Goal: Task Accomplishment & Management: Use online tool/utility

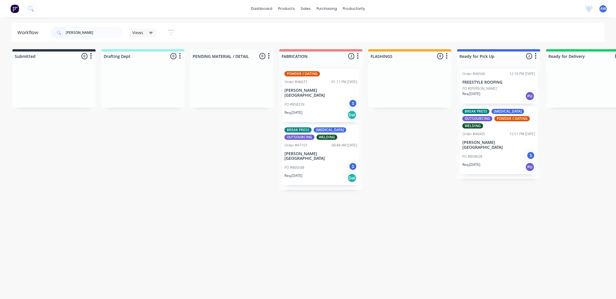
drag, startPoint x: 81, startPoint y: 36, endPoint x: 36, endPoint y: 32, distance: 46.1
click at [33, 36] on header "Workflow [PERSON_NAME] Views Save new view None (Default) edit Nilesh edit Prod…" at bounding box center [309, 32] width 594 height 19
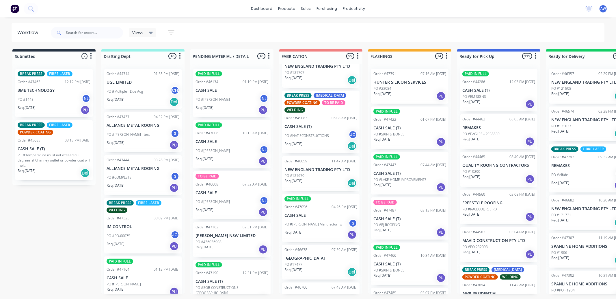
scroll to position [160, 0]
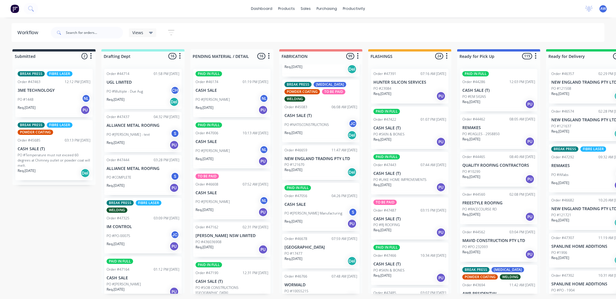
click at [311, 119] on div "PO #NATISCONSTRUCTIONS JC" at bounding box center [321, 124] width 73 height 11
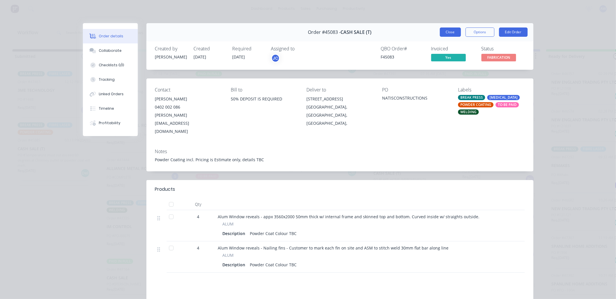
click at [444, 31] on button "Close" at bounding box center [450, 31] width 21 height 9
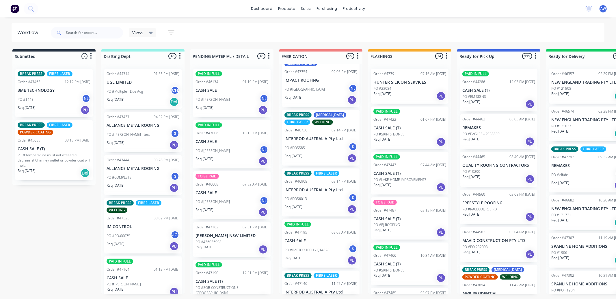
scroll to position [867, 0]
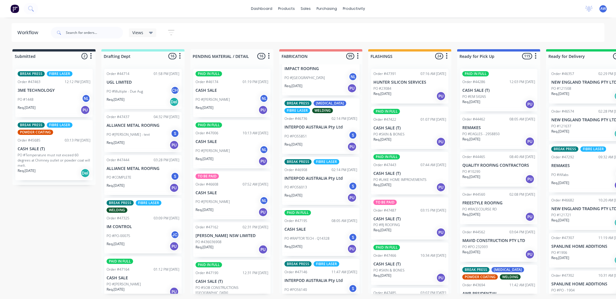
click at [316, 236] on p "PO #RAPTOR TECH - Q14328" at bounding box center [307, 238] width 45 height 5
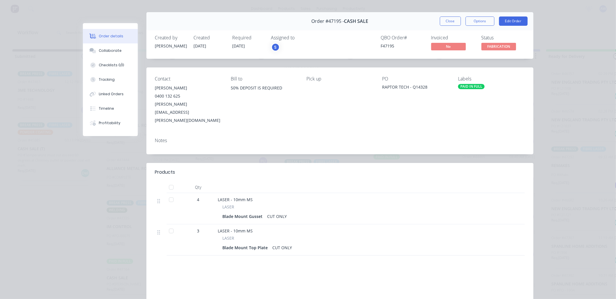
scroll to position [0, 0]
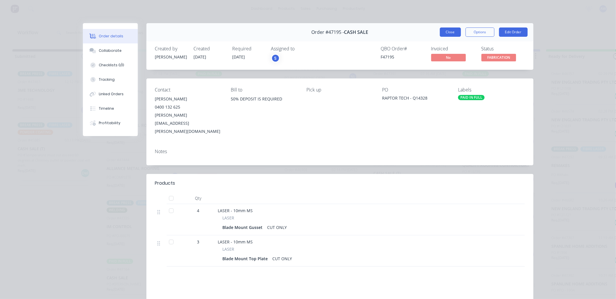
click at [444, 33] on button "Close" at bounding box center [450, 31] width 21 height 9
